Goal: Find specific page/section

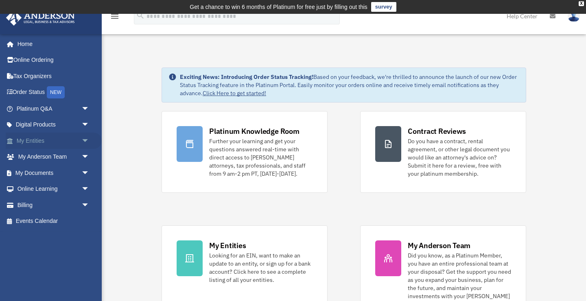
click at [90, 137] on span "arrow_drop_down" at bounding box center [89, 141] width 16 height 17
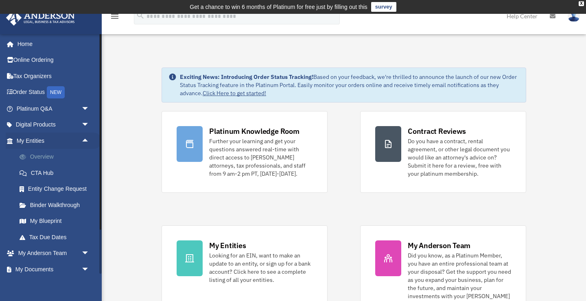
click at [46, 158] on link "Overview" at bounding box center [56, 157] width 90 height 16
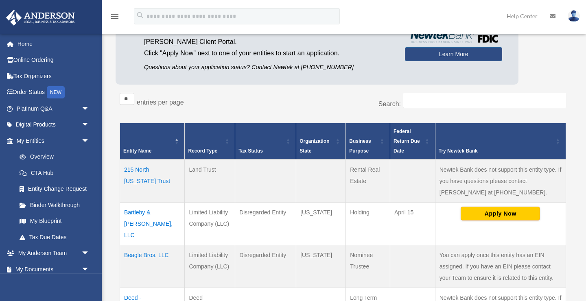
scroll to position [94, 0]
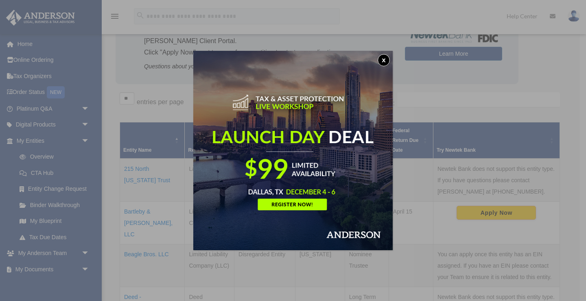
click at [384, 58] on button "x" at bounding box center [384, 60] width 12 height 12
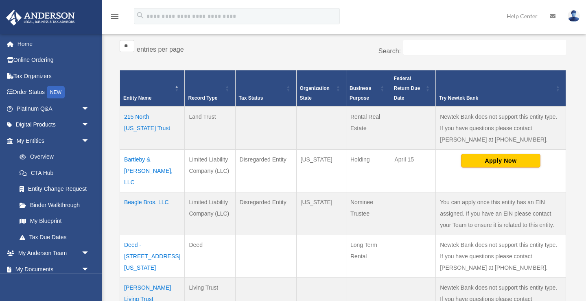
scroll to position [148, 0]
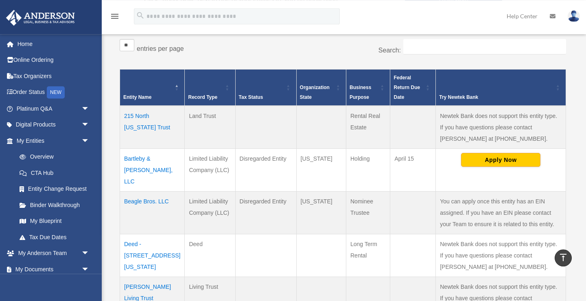
click at [157, 156] on td "Bartleby & [PERSON_NAME], LLC" at bounding box center [152, 170] width 65 height 43
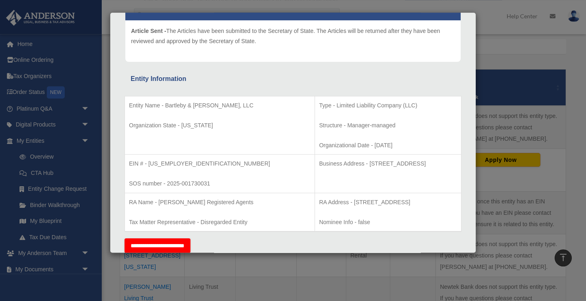
scroll to position [0, 0]
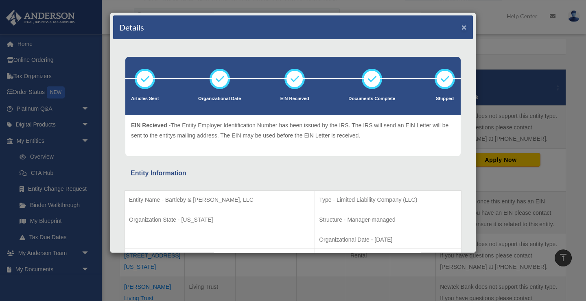
click at [465, 26] on button "×" at bounding box center [463, 27] width 5 height 9
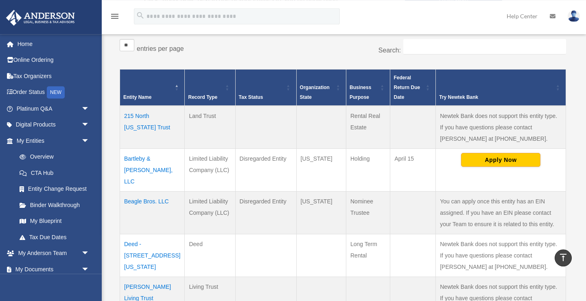
click at [336, 51] on div "** ** ** *** entries per page" at bounding box center [228, 49] width 217 height 20
